Goal: Task Accomplishment & Management: Manage account settings

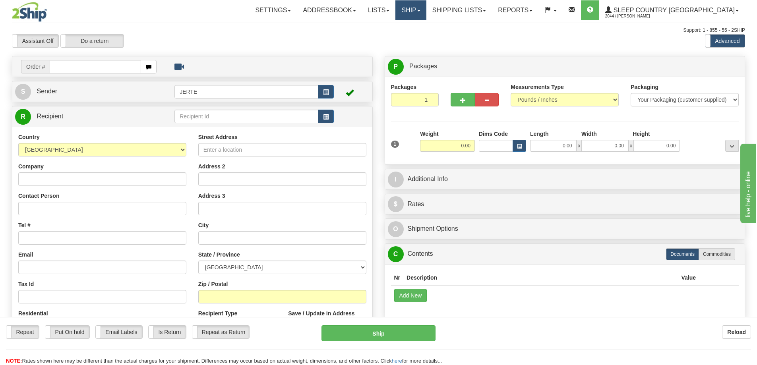
drag, startPoint x: 447, startPoint y: 11, endPoint x: 454, endPoint y: 17, distance: 9.6
click at [426, 11] on link "Ship" at bounding box center [410, 10] width 31 height 20
click at [418, 41] on span "OnHold / Order Queue" at bounding box center [390, 38] width 56 height 6
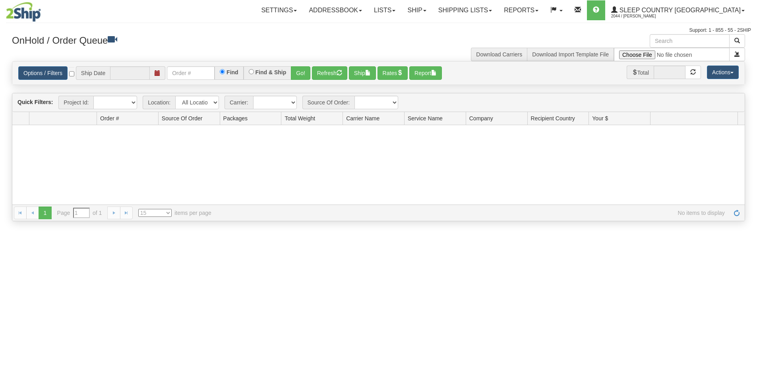
type input "[DATE]"
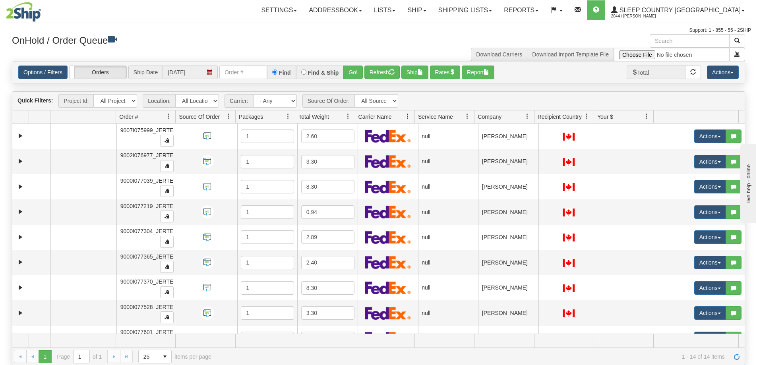
click at [493, 116] on span "Company" at bounding box center [490, 117] width 24 height 8
click at [716, 74] on button "Actions" at bounding box center [723, 73] width 32 height 14
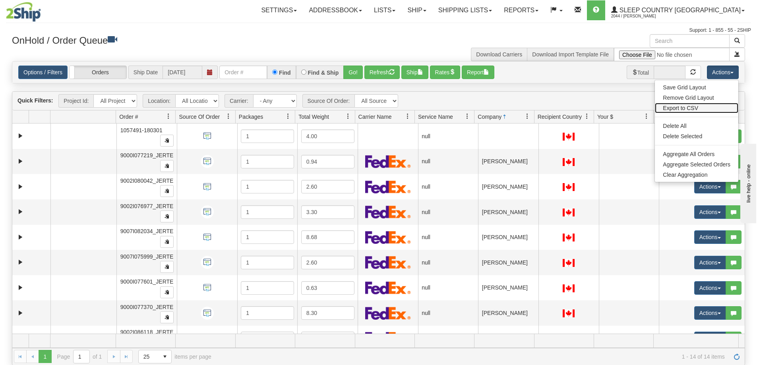
click at [690, 109] on link "Export to CSV" at bounding box center [696, 108] width 83 height 10
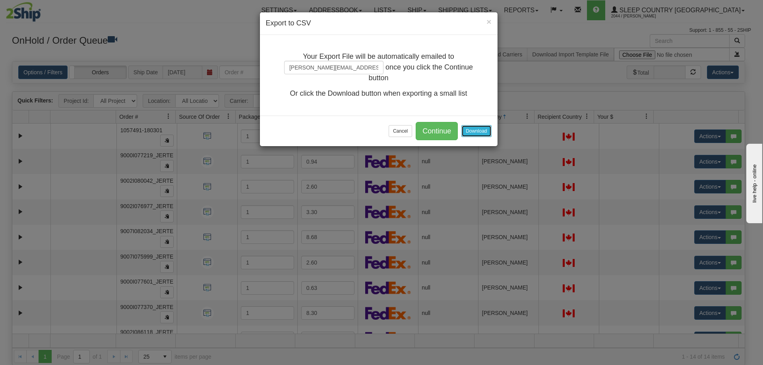
click at [473, 131] on button "Download" at bounding box center [476, 131] width 30 height 12
click at [403, 134] on button "Cancel" at bounding box center [400, 131] width 23 height 12
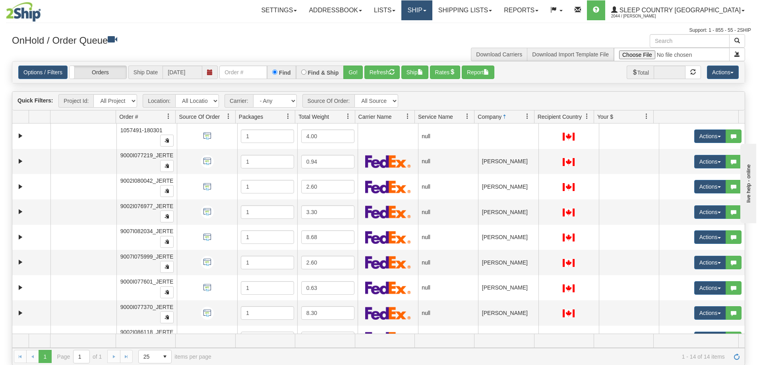
click at [432, 8] on link "Ship" at bounding box center [416, 10] width 31 height 20
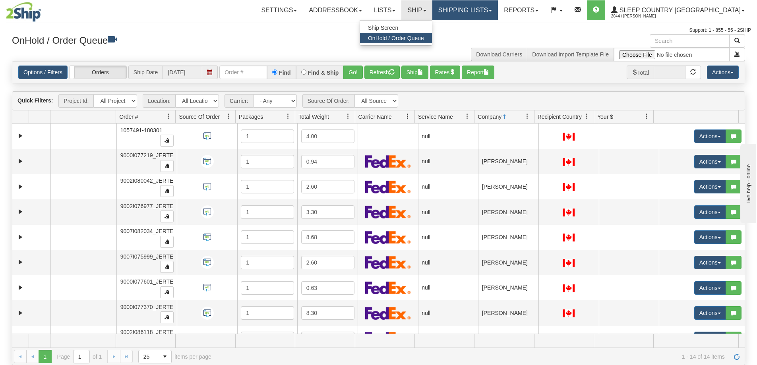
click at [484, 12] on link "Shipping lists" at bounding box center [465, 10] width 66 height 20
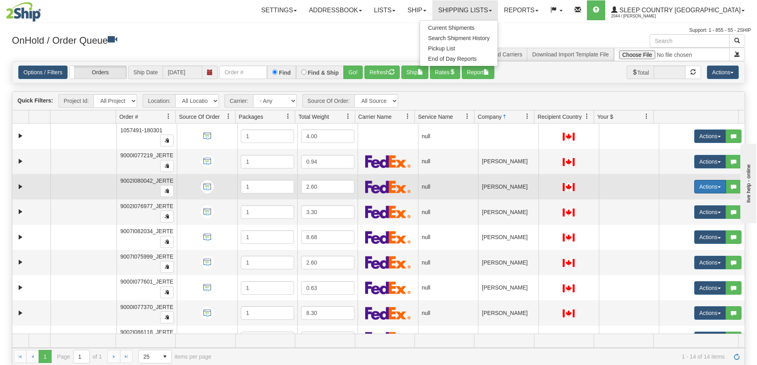
click at [707, 182] on button "Actions" at bounding box center [710, 187] width 32 height 14
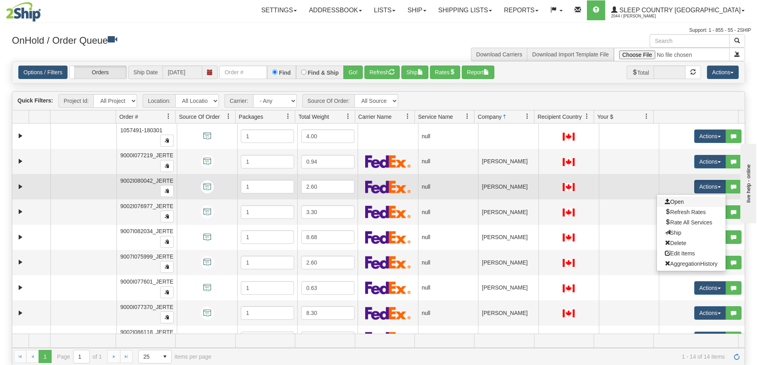
click at [694, 203] on link "Open" at bounding box center [691, 202] width 69 height 10
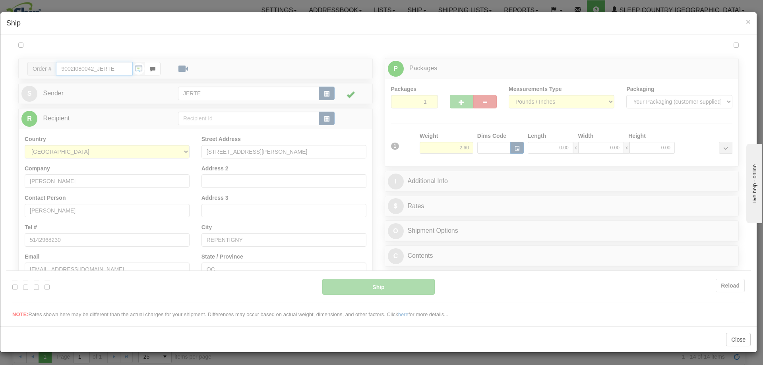
type input "12:54"
type input "16:00"
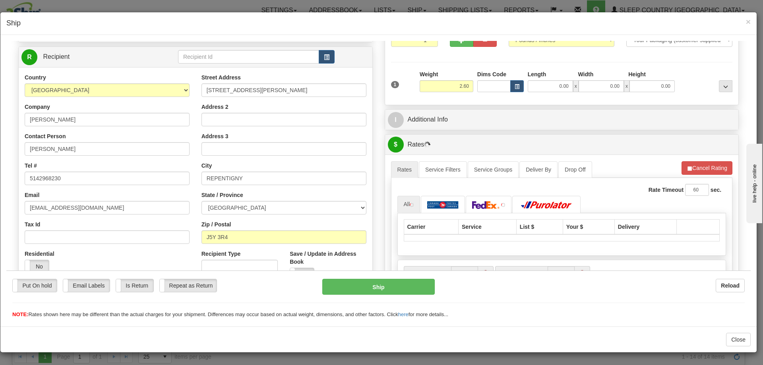
scroll to position [132, 0]
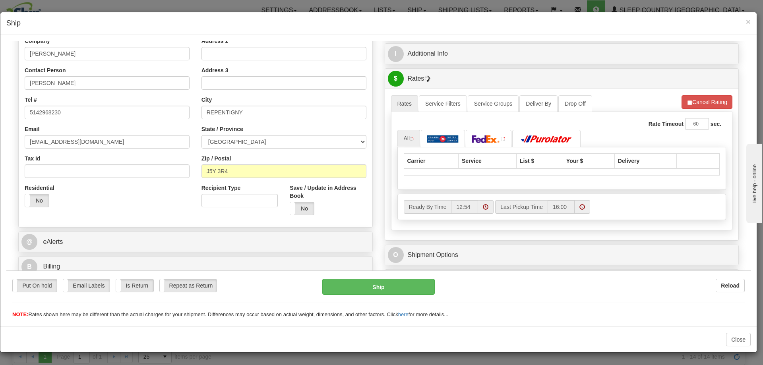
drag, startPoint x: 40, startPoint y: 196, endPoint x: 46, endPoint y: 193, distance: 7.1
click at [43, 194] on label "No" at bounding box center [37, 200] width 24 height 13
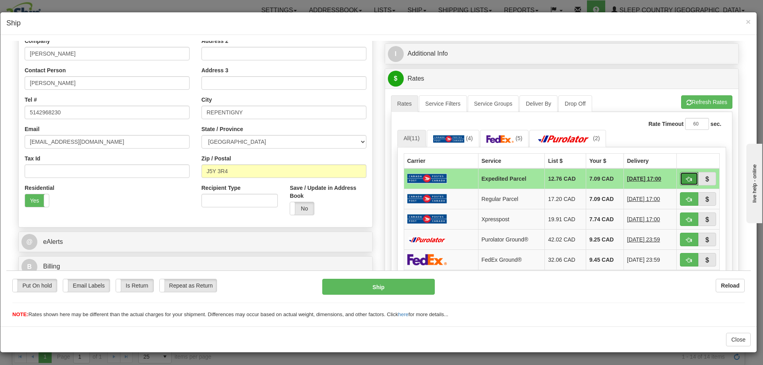
click at [682, 174] on button "button" at bounding box center [689, 179] width 18 height 14
type input "DOM.EP"
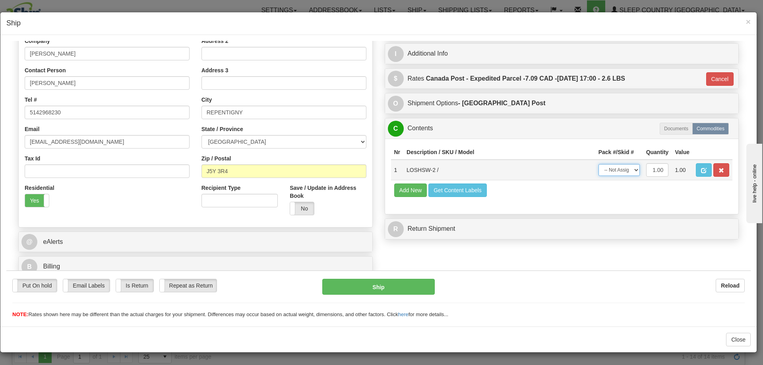
click at [614, 173] on select "-- Not Assigned -- Package 1" at bounding box center [619, 170] width 41 height 12
select select "0"
click at [599, 164] on select "-- Not Assigned -- Package 1" at bounding box center [619, 170] width 41 height 12
click at [410, 285] on button "Ship" at bounding box center [378, 287] width 112 height 16
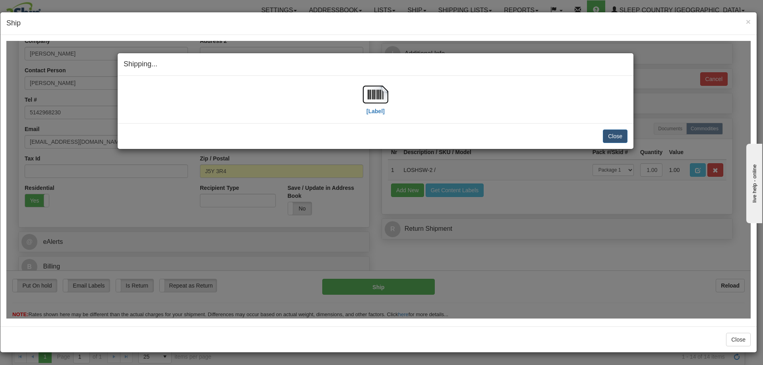
click at [405, 248] on div "Shipping... Your SHIPMENT will EXPIRE in [Label] IMPORTANT NOTICE Embassy / Con…" at bounding box center [378, 180] width 744 height 278
click at [372, 99] on img at bounding box center [375, 93] width 25 height 25
click at [616, 138] on button "Close" at bounding box center [615, 136] width 25 height 14
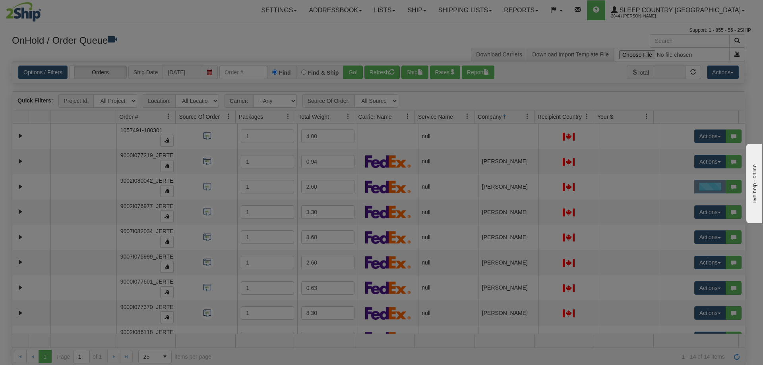
scroll to position [0, 0]
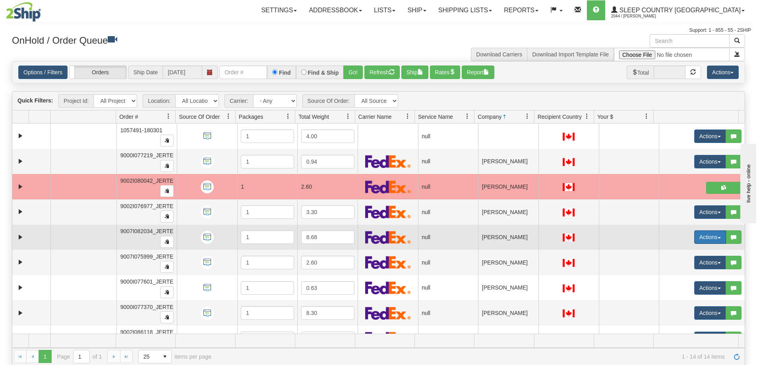
drag, startPoint x: 682, startPoint y: 238, endPoint x: 690, endPoint y: 238, distance: 7.6
click at [683, 238] on td "Actions Open Refresh Rates Rate All Services Ship Delete Edit Items Aggregation…" at bounding box center [702, 237] width 86 height 25
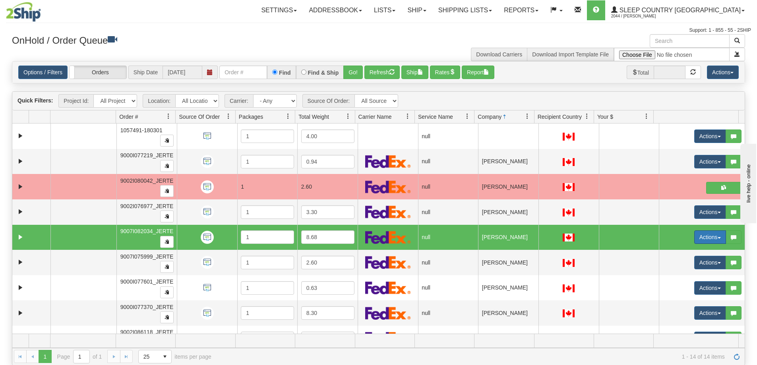
click at [696, 238] on button "Actions" at bounding box center [710, 238] width 32 height 14
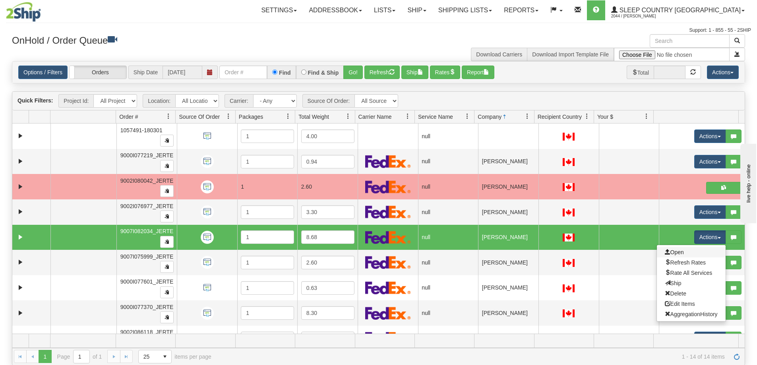
click at [678, 255] on link "Open" at bounding box center [691, 252] width 69 height 10
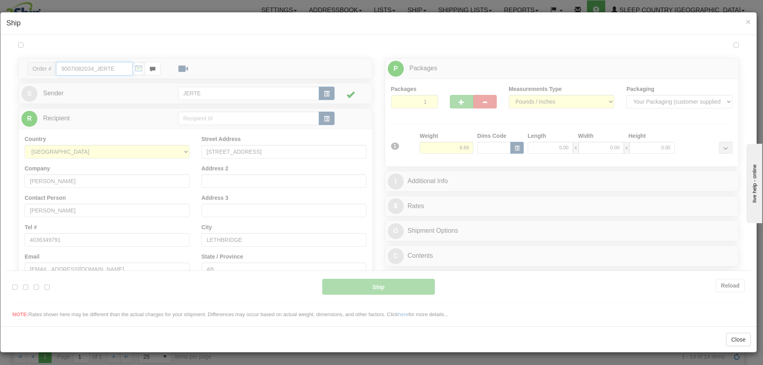
type input "12:57"
type input "16:00"
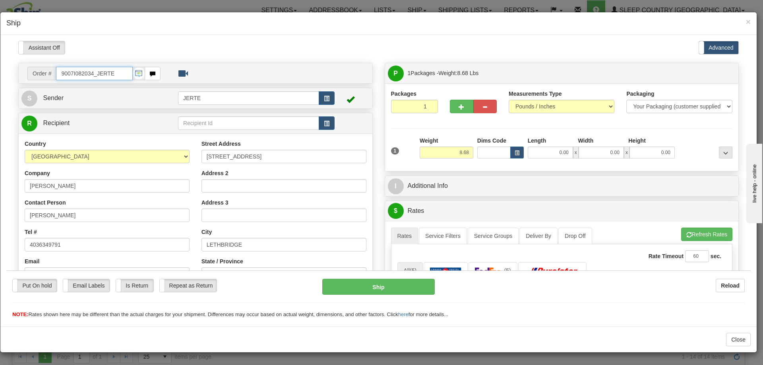
scroll to position [132, 0]
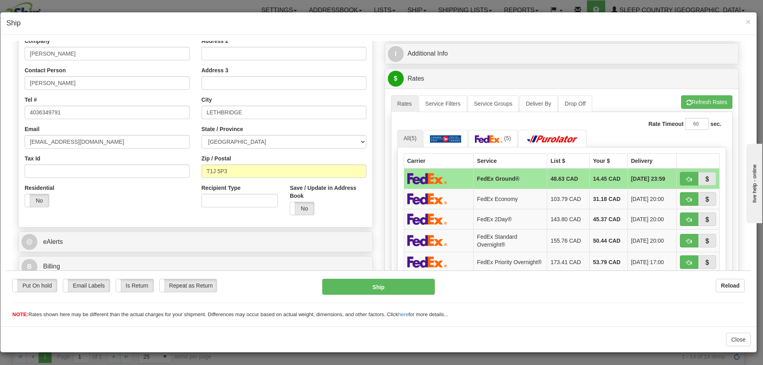
drag, startPoint x: 45, startPoint y: 202, endPoint x: 49, endPoint y: 202, distance: 4.0
click at [46, 202] on label "No" at bounding box center [37, 200] width 24 height 13
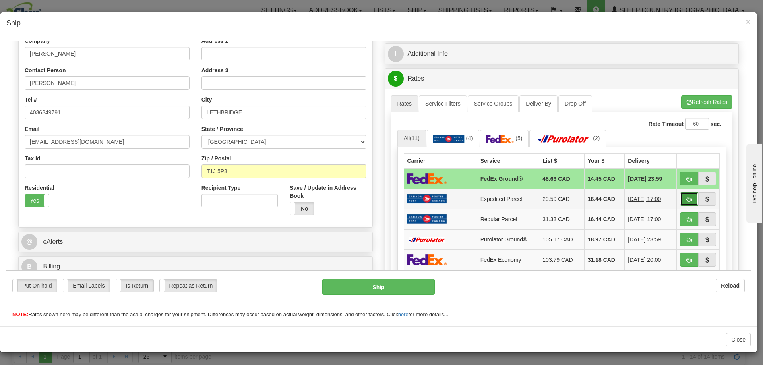
click at [686, 200] on span "button" at bounding box center [689, 199] width 6 height 5
type input "DOM.EP"
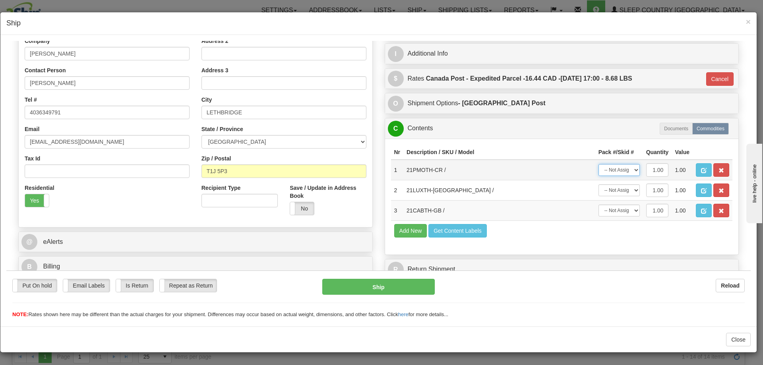
click at [627, 171] on select "-- Not Assigned -- Package 1" at bounding box center [619, 170] width 41 height 12
select select "0"
click at [599, 164] on select "-- Not Assigned -- Package 1" at bounding box center [619, 170] width 41 height 12
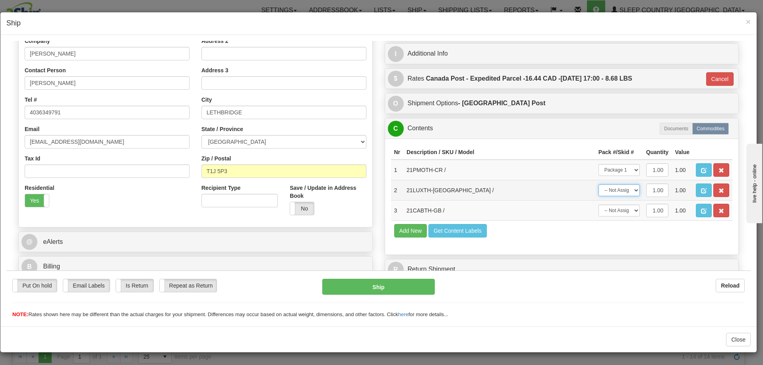
click at [625, 193] on select "-- Not Assigned -- Package 1" at bounding box center [619, 190] width 41 height 12
click at [599, 184] on select "-- Not Assigned -- Package 1" at bounding box center [619, 190] width 41 height 12
click at [622, 196] on select "-- Not Assigned -- Package 1" at bounding box center [619, 190] width 41 height 12
select select "0"
click at [599, 184] on select "-- Not Assigned -- Package 1" at bounding box center [619, 190] width 41 height 12
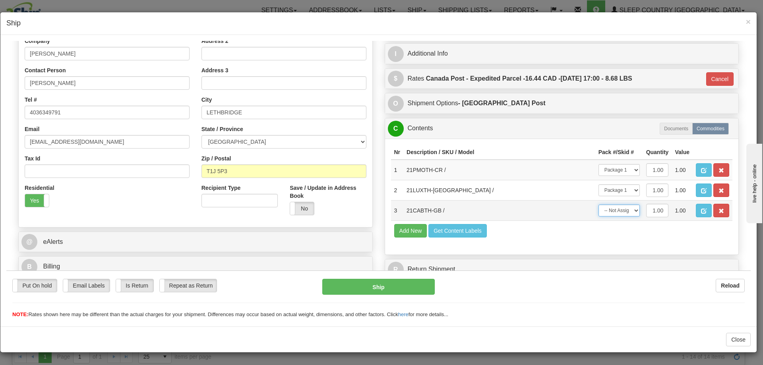
click at [623, 210] on select "-- Not Assigned -- Package 1" at bounding box center [619, 210] width 41 height 12
select select "0"
click at [599, 204] on select "-- Not Assigned -- Package 1" at bounding box center [619, 210] width 41 height 12
click at [411, 290] on button "Ship" at bounding box center [378, 287] width 112 height 16
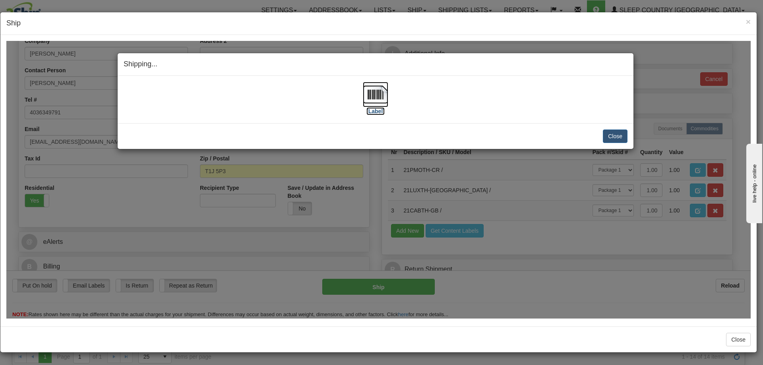
click at [374, 92] on img at bounding box center [375, 93] width 25 height 25
click at [621, 139] on button "Close" at bounding box center [615, 136] width 25 height 14
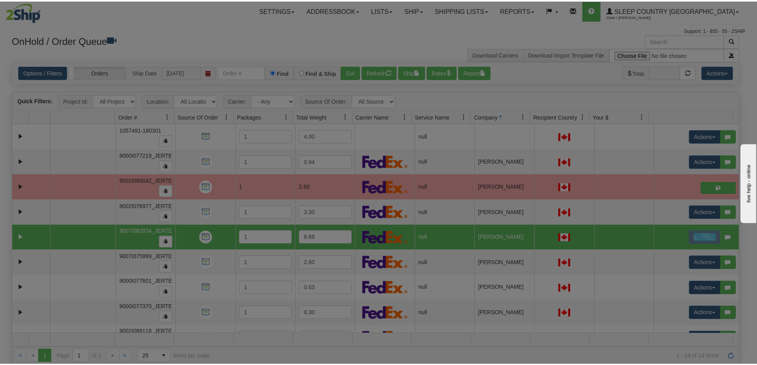
scroll to position [0, 0]
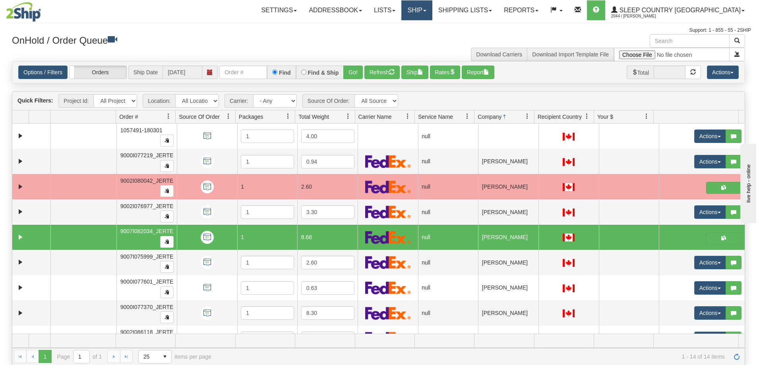
click at [432, 14] on link "Ship" at bounding box center [416, 10] width 31 height 20
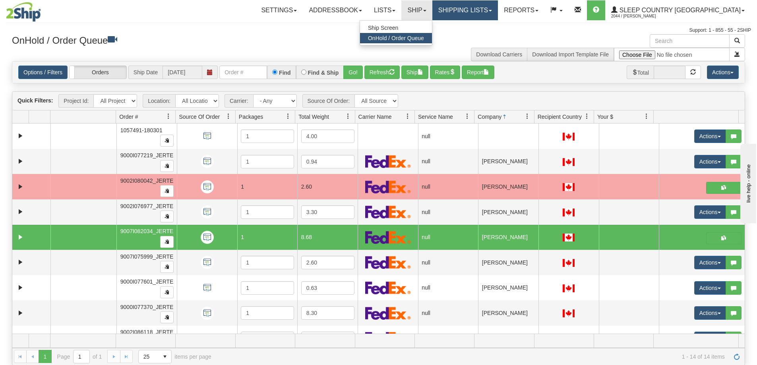
click at [490, 14] on link "Shipping lists" at bounding box center [465, 10] width 66 height 20
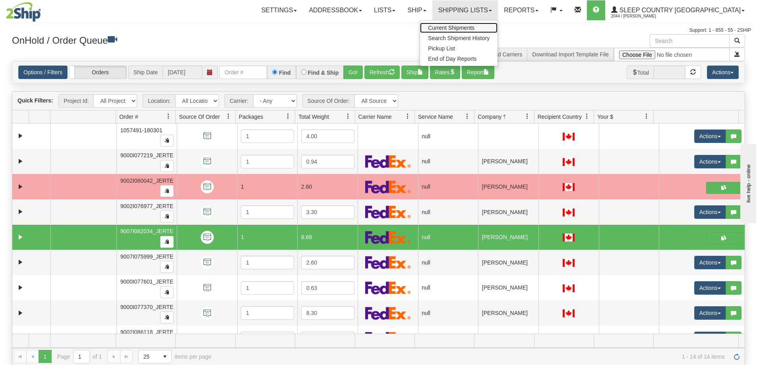
click at [475, 26] on span "Current Shipments" at bounding box center [451, 28] width 47 height 6
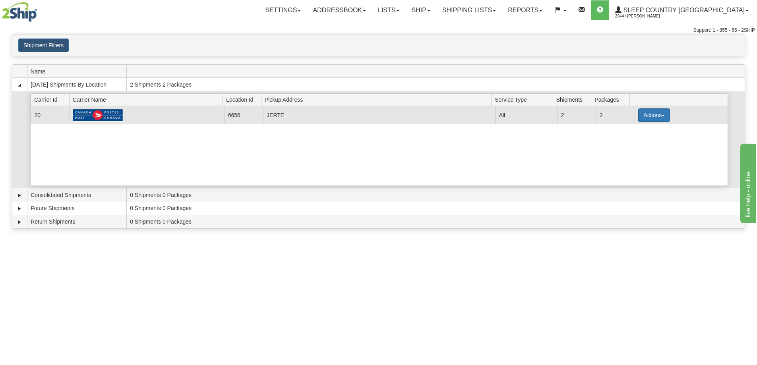
click at [646, 114] on button "Actions" at bounding box center [654, 116] width 32 height 14
click at [635, 153] on span "Pickup" at bounding box center [624, 151] width 21 height 6
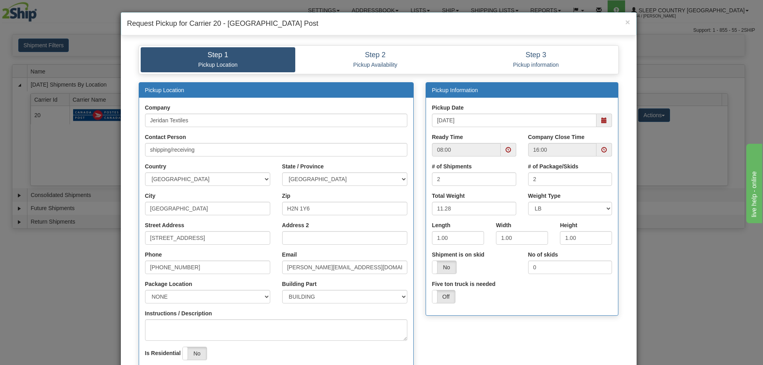
click at [601, 122] on span at bounding box center [604, 121] width 6 height 6
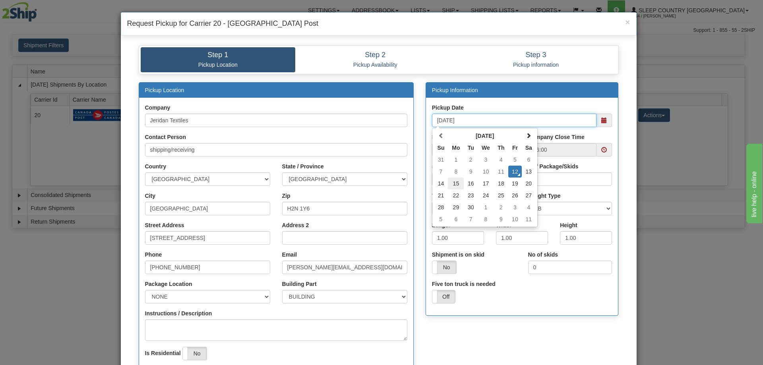
click at [453, 185] on td "15" at bounding box center [456, 184] width 16 height 12
type input "09/15/2025"
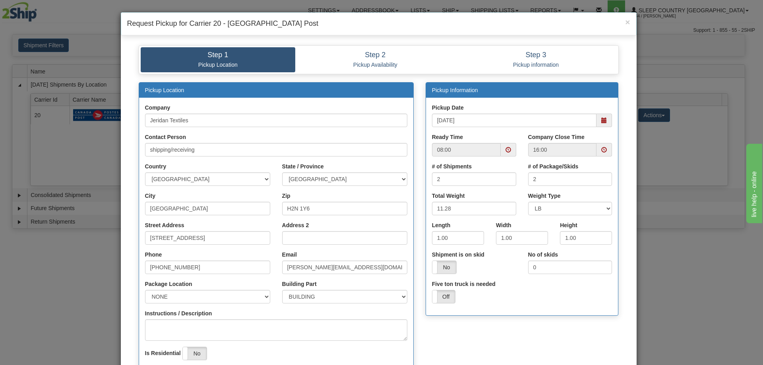
click at [502, 151] on span at bounding box center [509, 150] width 16 height 14
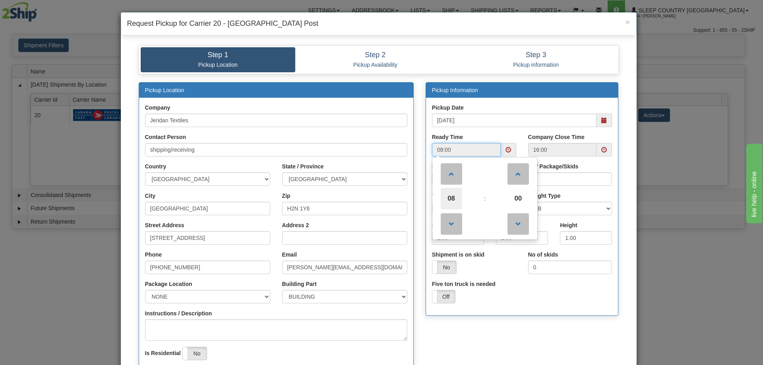
click at [448, 201] on span "08" at bounding box center [451, 198] width 21 height 21
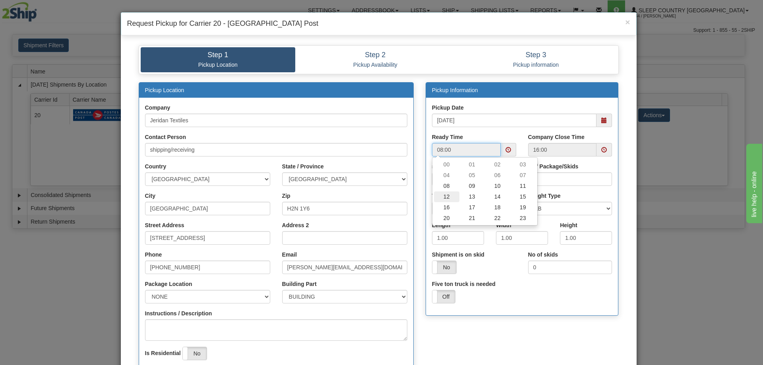
click at [444, 200] on td "12" at bounding box center [446, 197] width 25 height 11
type input "12:00"
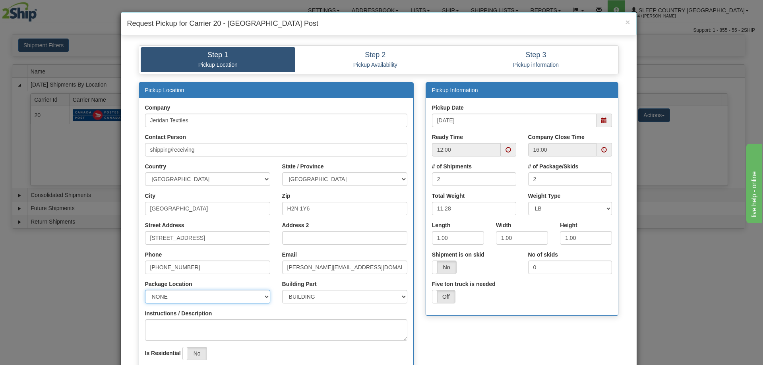
drag, startPoint x: 167, startPoint y: 295, endPoint x: 169, endPoint y: 299, distance: 5.2
click at [167, 295] on select "NONE FRONT REAR SIDE" at bounding box center [207, 297] width 125 height 14
select select "1"
click at [145, 290] on select "NONE FRONT REAR SIDE" at bounding box center [207, 297] width 125 height 14
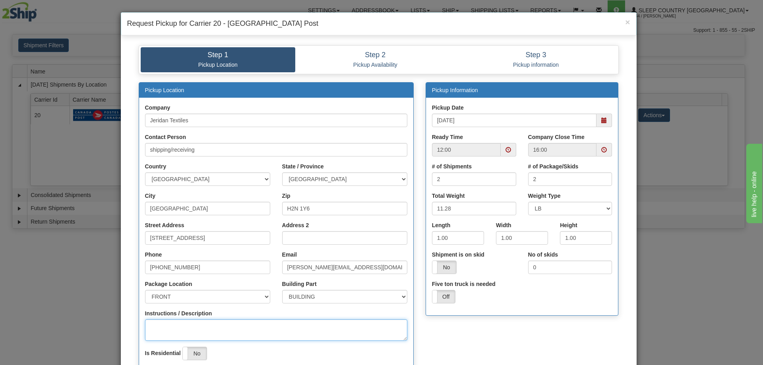
click at [171, 320] on textarea "Instructions / Description" at bounding box center [276, 330] width 262 height 21
click at [259, 324] on textarea "on the courier pickup shelves" at bounding box center [276, 330] width 262 height 21
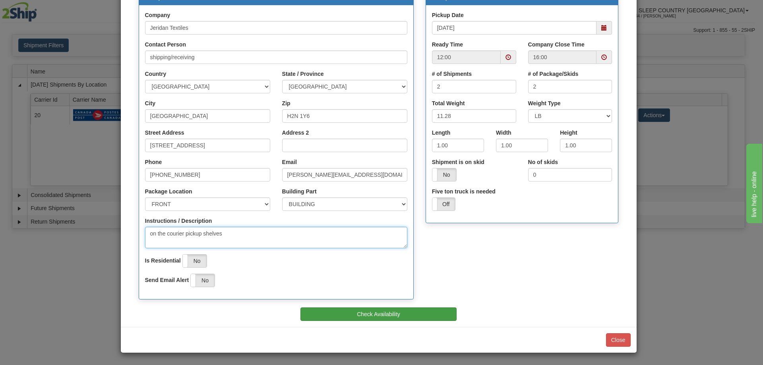
type textarea "on the courier pickup shelves"
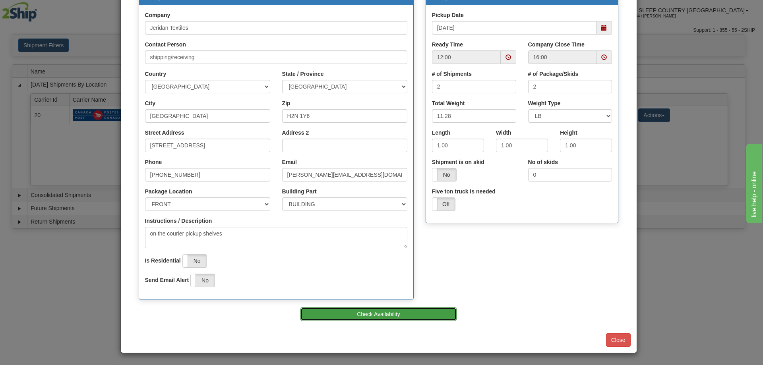
click at [390, 316] on button "Check Availability" at bounding box center [378, 315] width 156 height 14
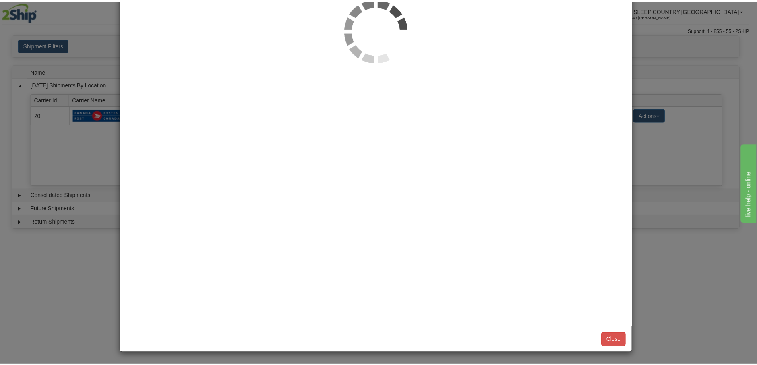
scroll to position [0, 0]
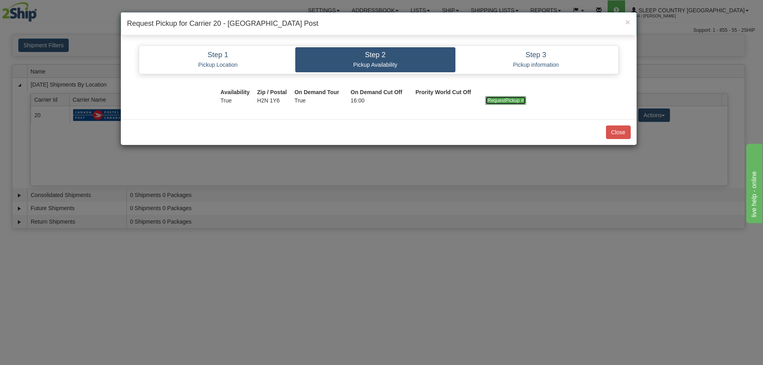
click at [515, 100] on input "RequestPickup #" at bounding box center [505, 100] width 41 height 9
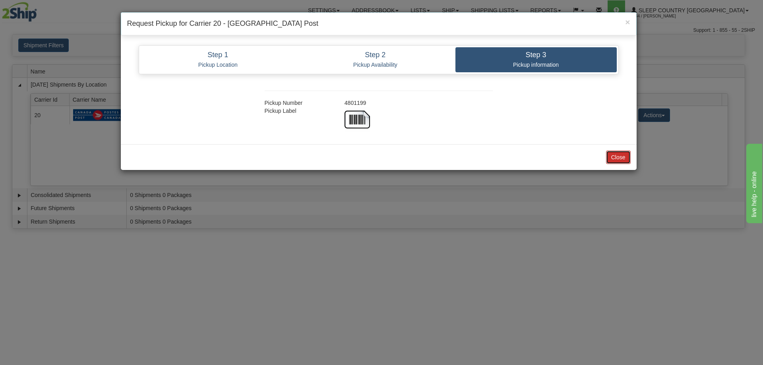
click at [619, 159] on button "Close" at bounding box center [618, 158] width 25 height 14
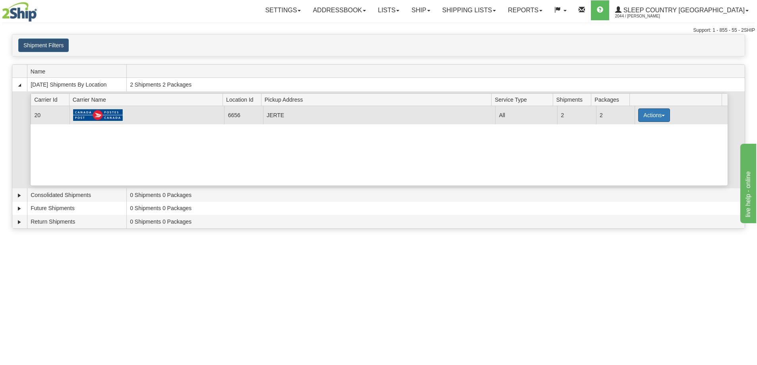
click at [644, 121] on button "Actions" at bounding box center [654, 116] width 32 height 14
click at [640, 142] on link "Close" at bounding box center [638, 141] width 64 height 10
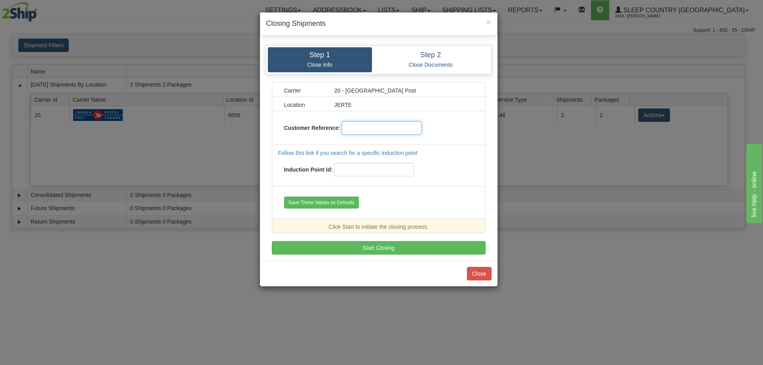
click at [377, 129] on input "text" at bounding box center [382, 128] width 80 height 14
type input "12092025"
click at [417, 248] on button "Start Closing" at bounding box center [379, 248] width 214 height 14
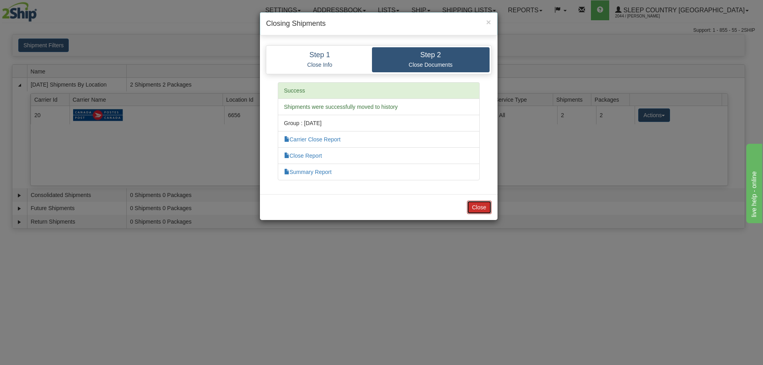
click at [474, 207] on button "Close" at bounding box center [479, 208] width 25 height 14
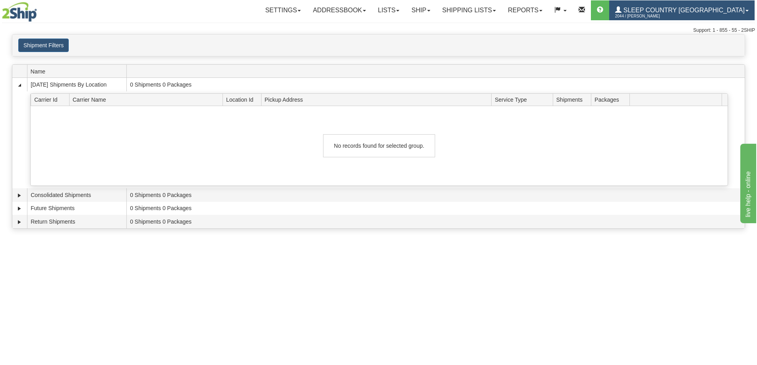
click at [668, 19] on span "2044 / [PERSON_NAME]" at bounding box center [645, 16] width 60 height 8
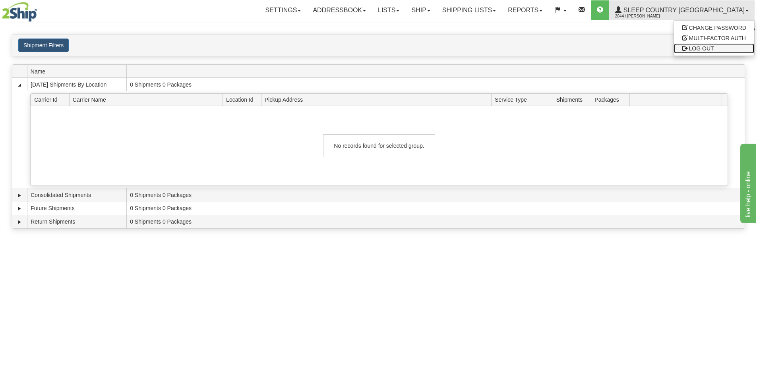
click at [690, 50] on span "LOG OUT" at bounding box center [701, 48] width 25 height 6
